Goal: Information Seeking & Learning: Learn about a topic

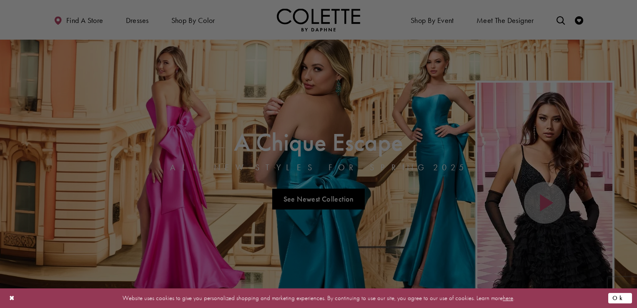
click at [624, 294] on button "Ok" at bounding box center [620, 298] width 24 height 10
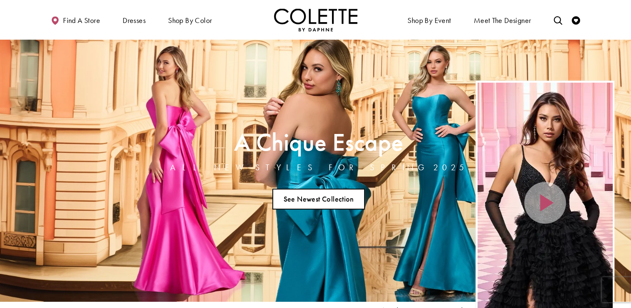
click at [297, 196] on link "See Newest Collection" at bounding box center [318, 198] width 93 height 21
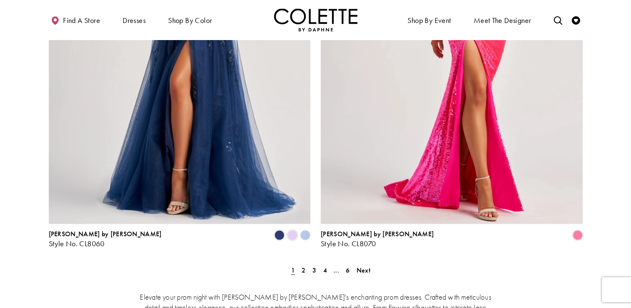
scroll to position [1667, 0]
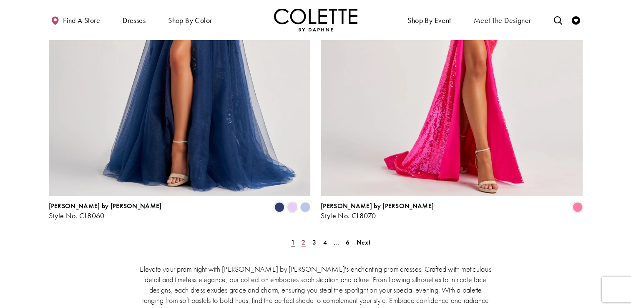
click at [304, 238] on span "2" at bounding box center [303, 242] width 4 height 9
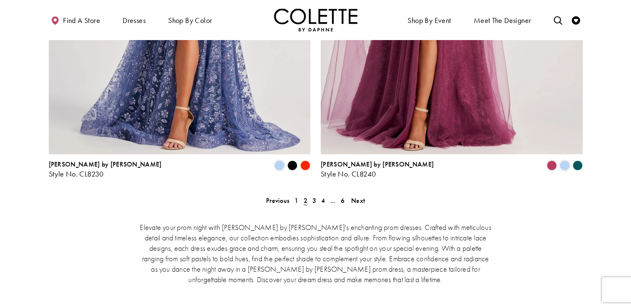
scroll to position [1759, 0]
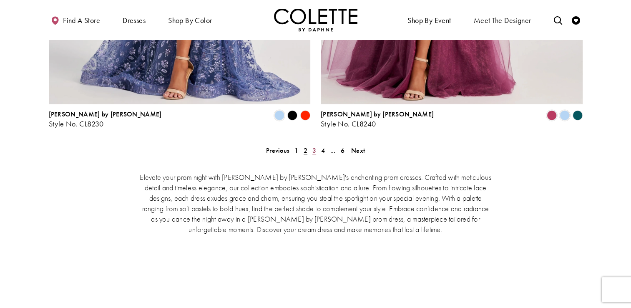
click at [315, 146] on span "3" at bounding box center [314, 150] width 4 height 9
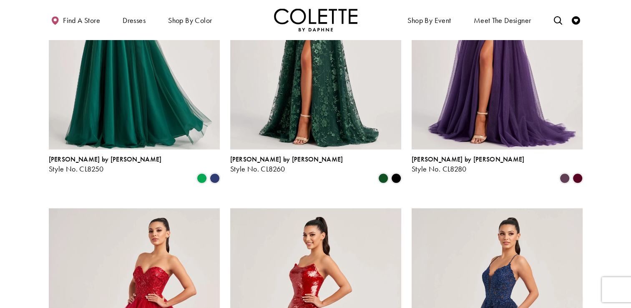
scroll to position [358, 0]
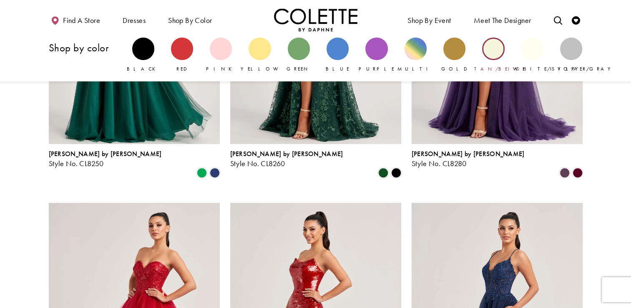
click at [496, 51] on div "Primary block" at bounding box center [493, 49] width 22 height 22
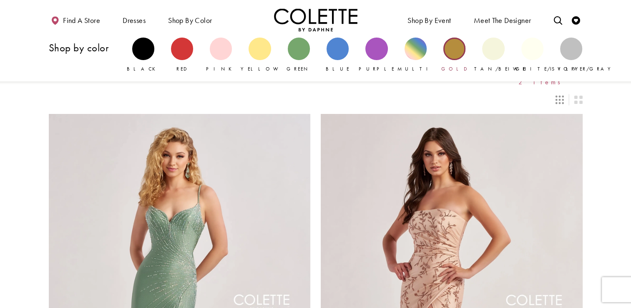
click at [452, 54] on div "Primary block" at bounding box center [454, 49] width 22 height 22
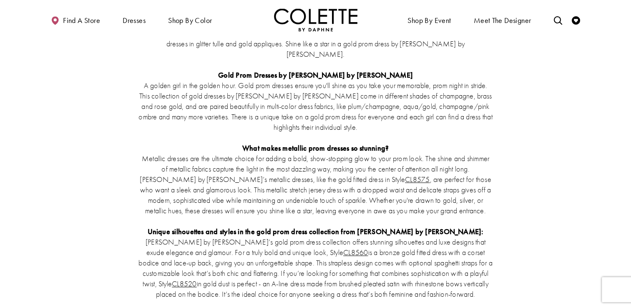
scroll to position [900, 0]
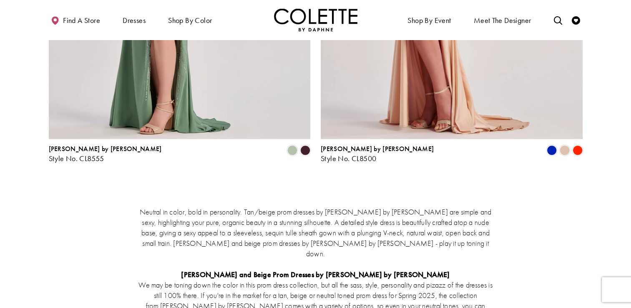
scroll to position [411, 0]
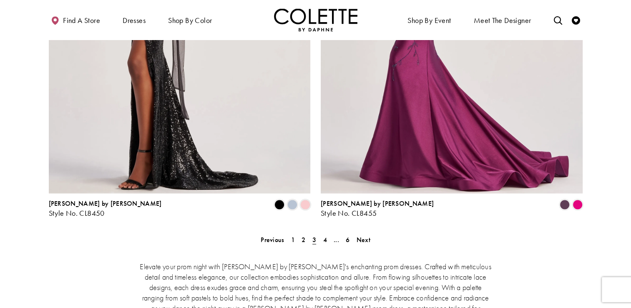
scroll to position [1709, 0]
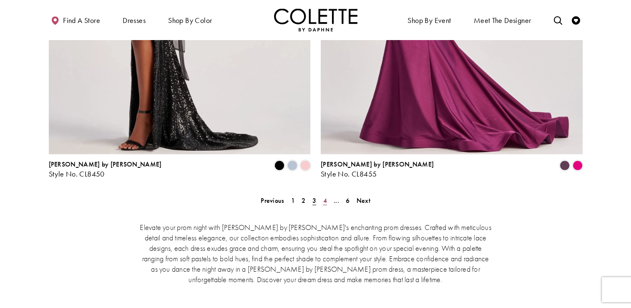
click at [322, 194] on link "4" at bounding box center [324, 200] width 9 height 12
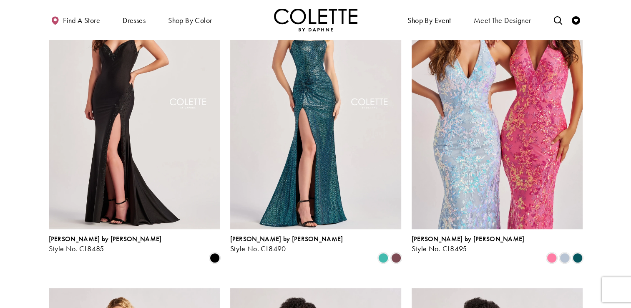
scroll to position [542, 0]
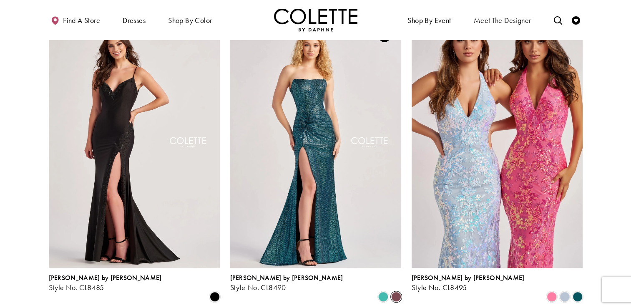
click at [396, 291] on span "Product List" at bounding box center [396, 296] width 10 height 10
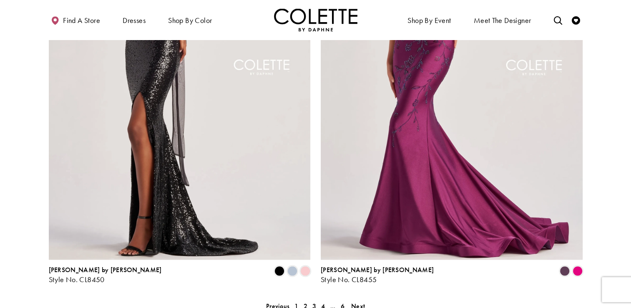
scroll to position [1631, 0]
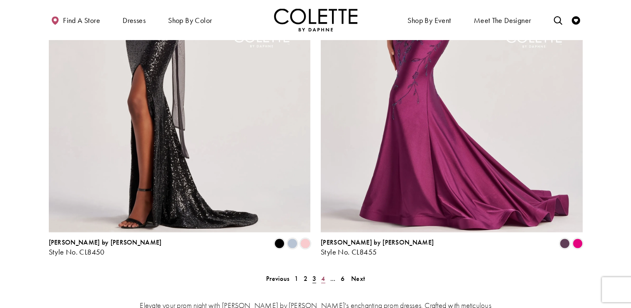
click at [321, 274] on span "4" at bounding box center [323, 278] width 4 height 9
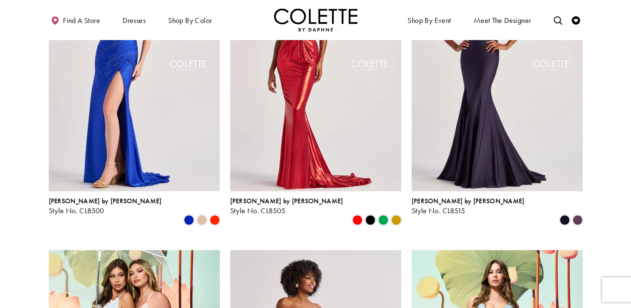
scroll to position [942, 0]
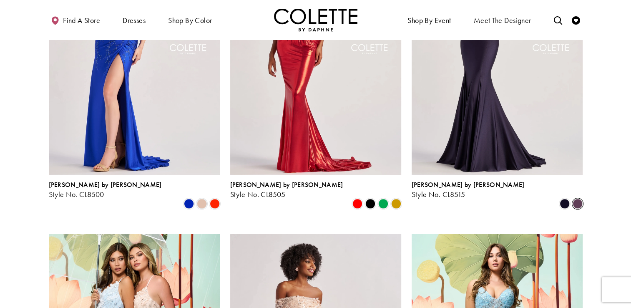
click at [579, 198] on span "Product List" at bounding box center [577, 203] width 10 height 10
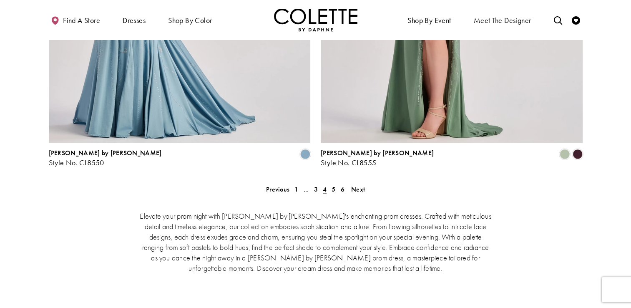
scroll to position [1731, 0]
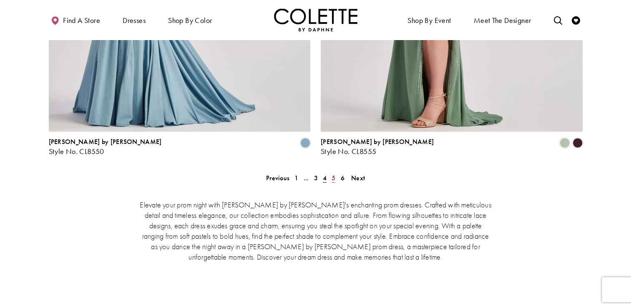
click at [333, 173] on span "5" at bounding box center [333, 177] width 4 height 9
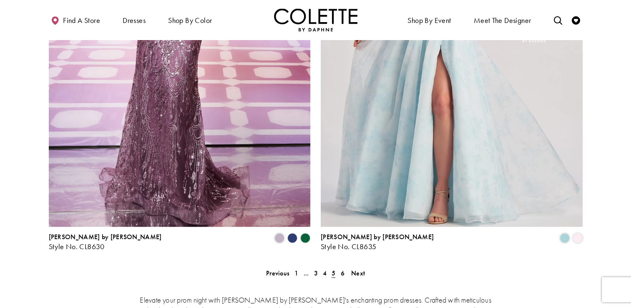
scroll to position [1653, 0]
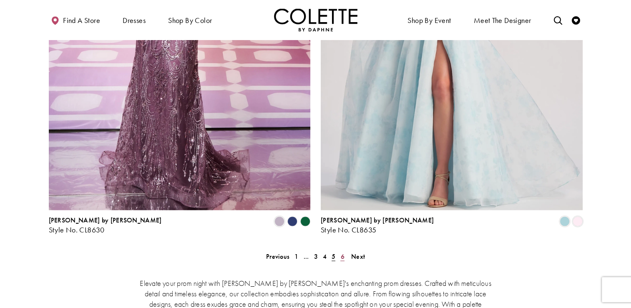
click at [342, 252] on span "6" at bounding box center [342, 256] width 4 height 9
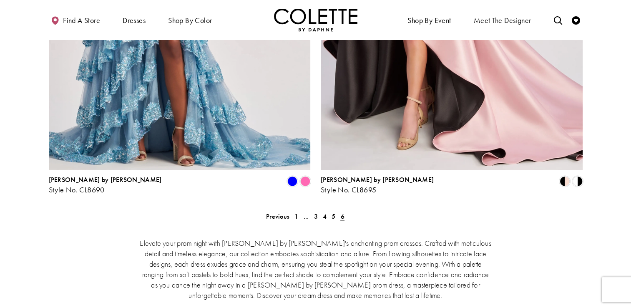
scroll to position [1409, 0]
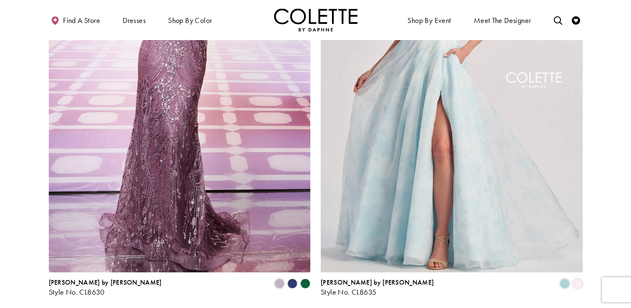
scroll to position [214, 0]
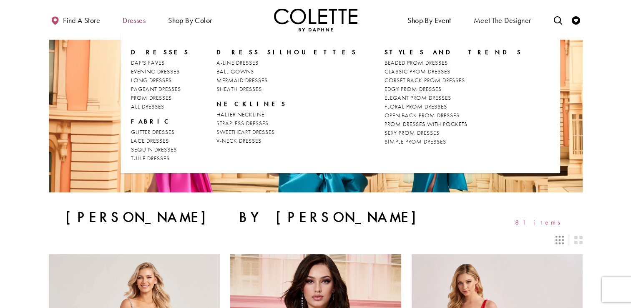
click at [133, 20] on span "Dresses" at bounding box center [134, 20] width 23 height 8
